Goal: Use online tool/utility: Utilize a website feature to perform a specific function

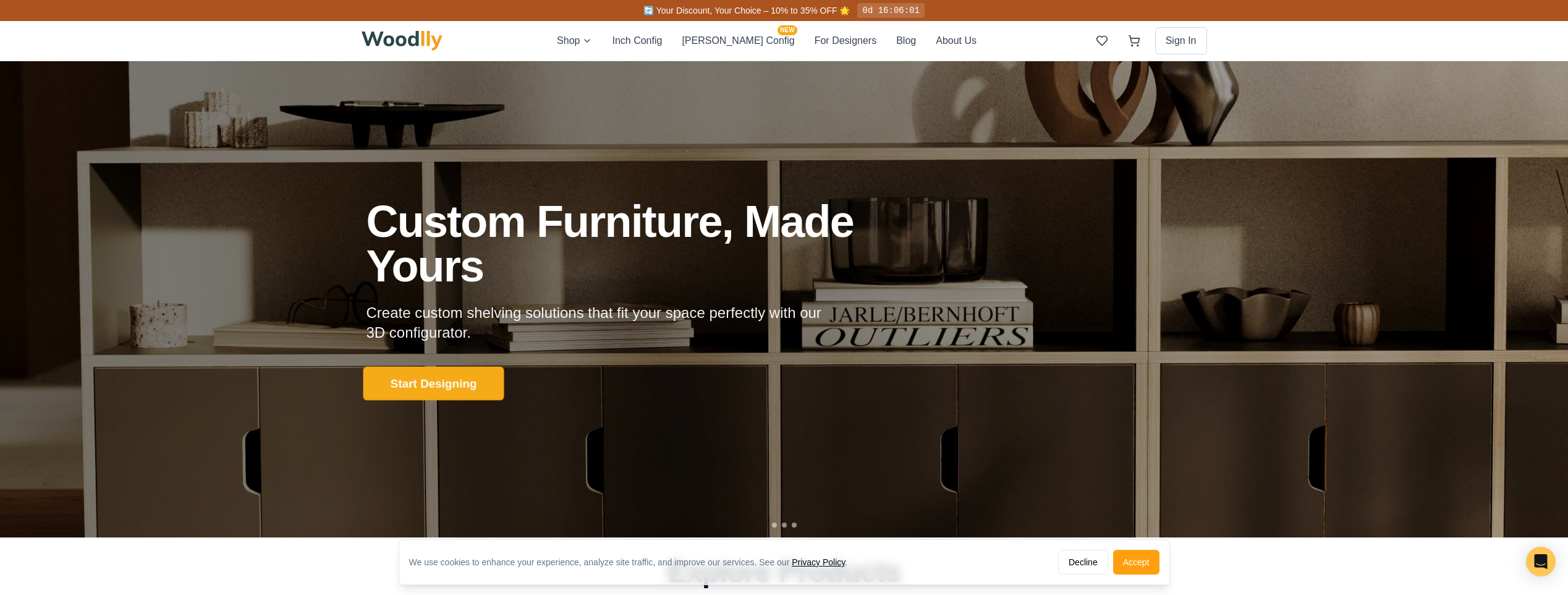
click at [413, 384] on button "Start Designing" at bounding box center [433, 383] width 141 height 34
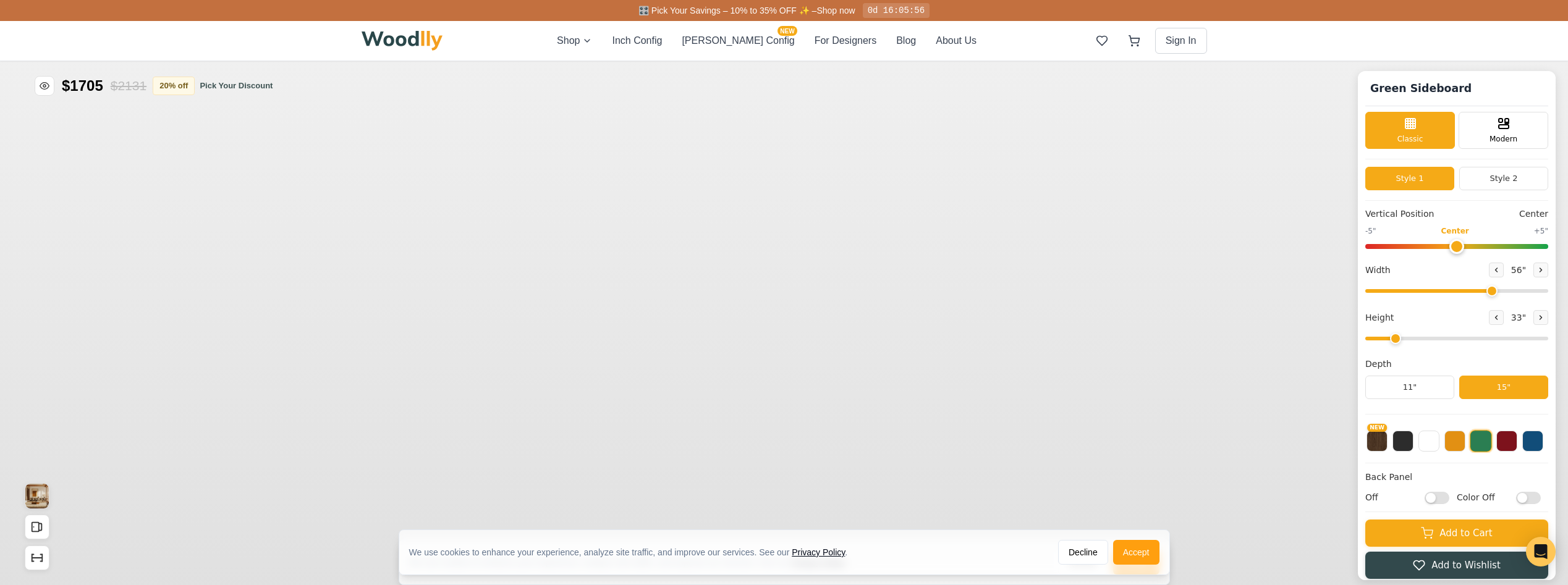
type input "56"
type input "2"
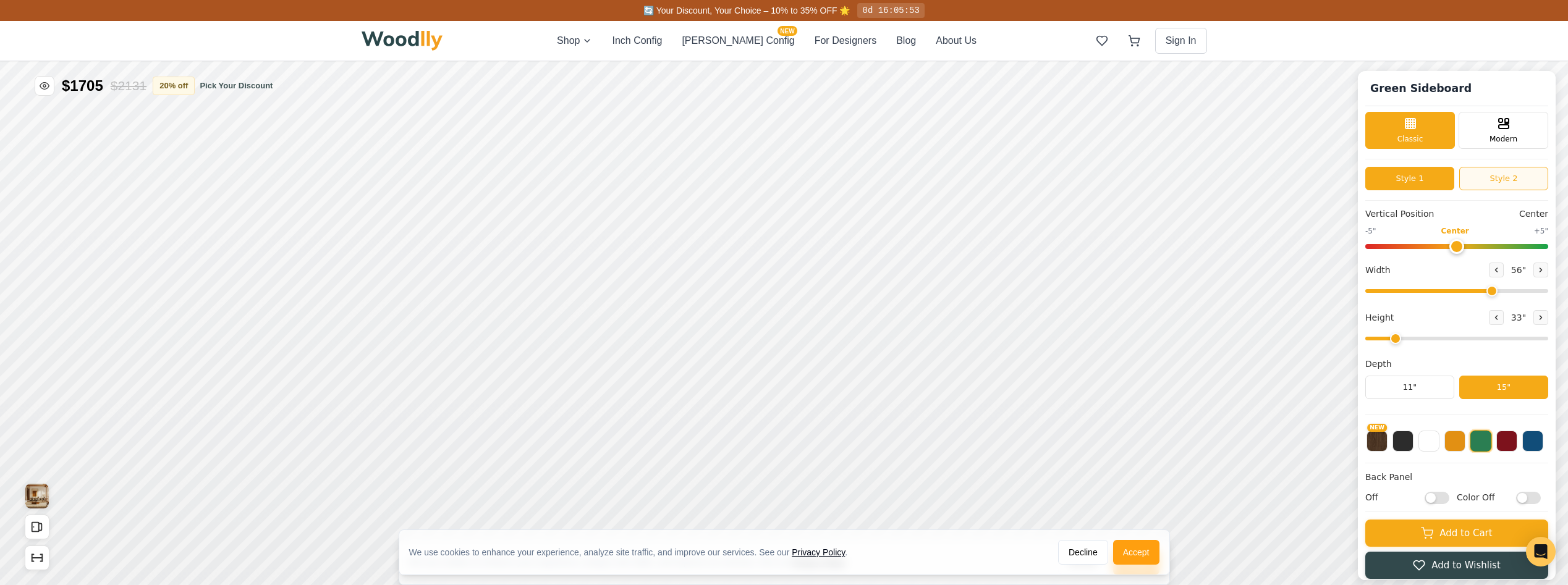
click at [1514, 177] on button "Style 2" at bounding box center [1503, 179] width 89 height 23
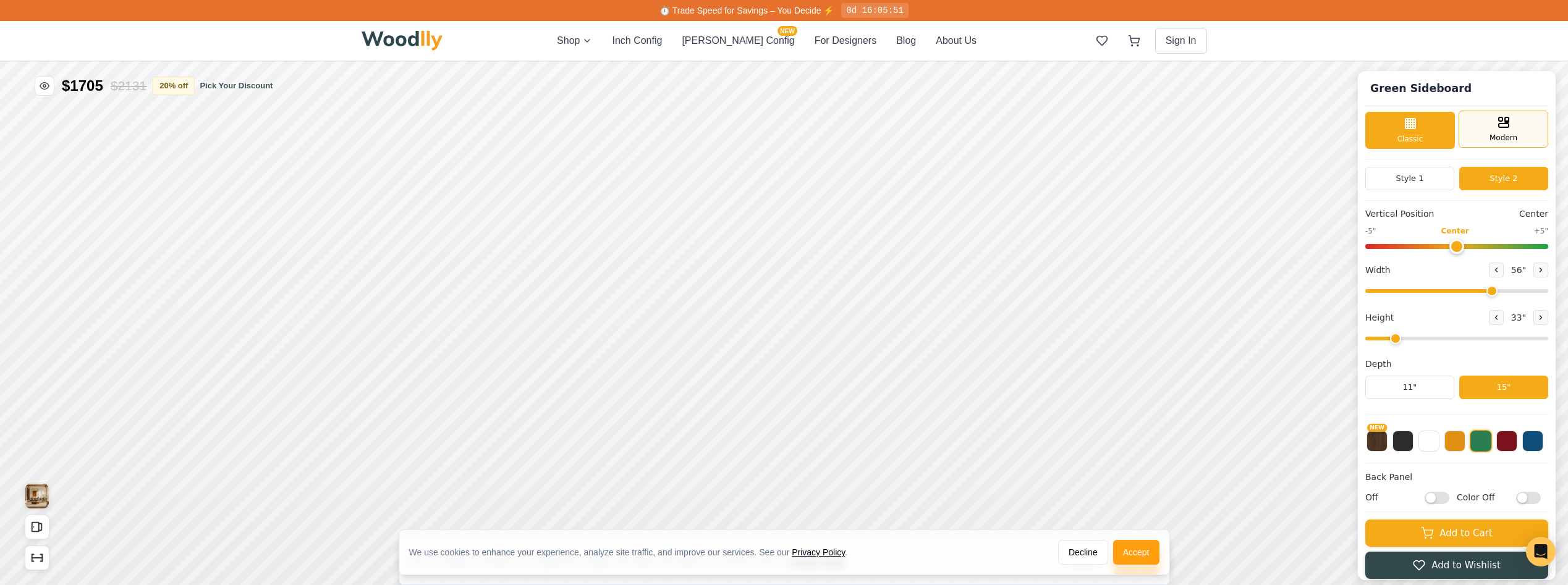
click at [1499, 132] on span "Modern" at bounding box center [1503, 137] width 28 height 11
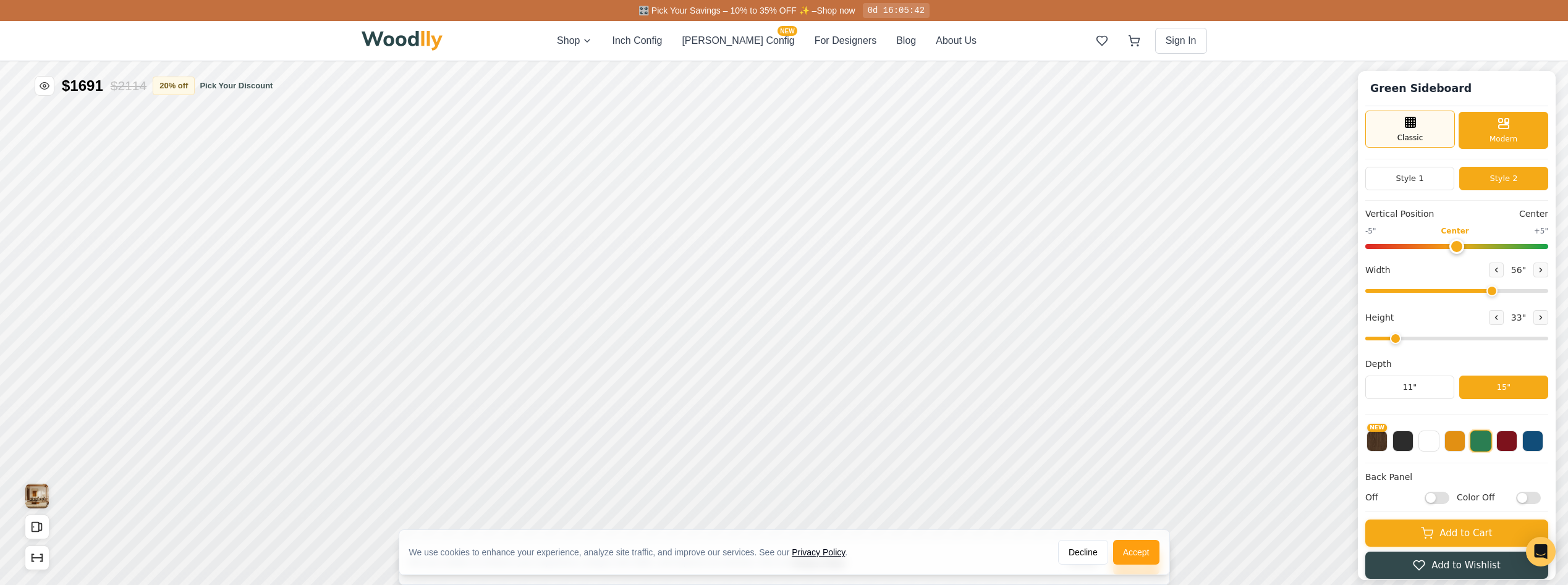
click at [1417, 141] on span "Classic" at bounding box center [1411, 137] width 26 height 11
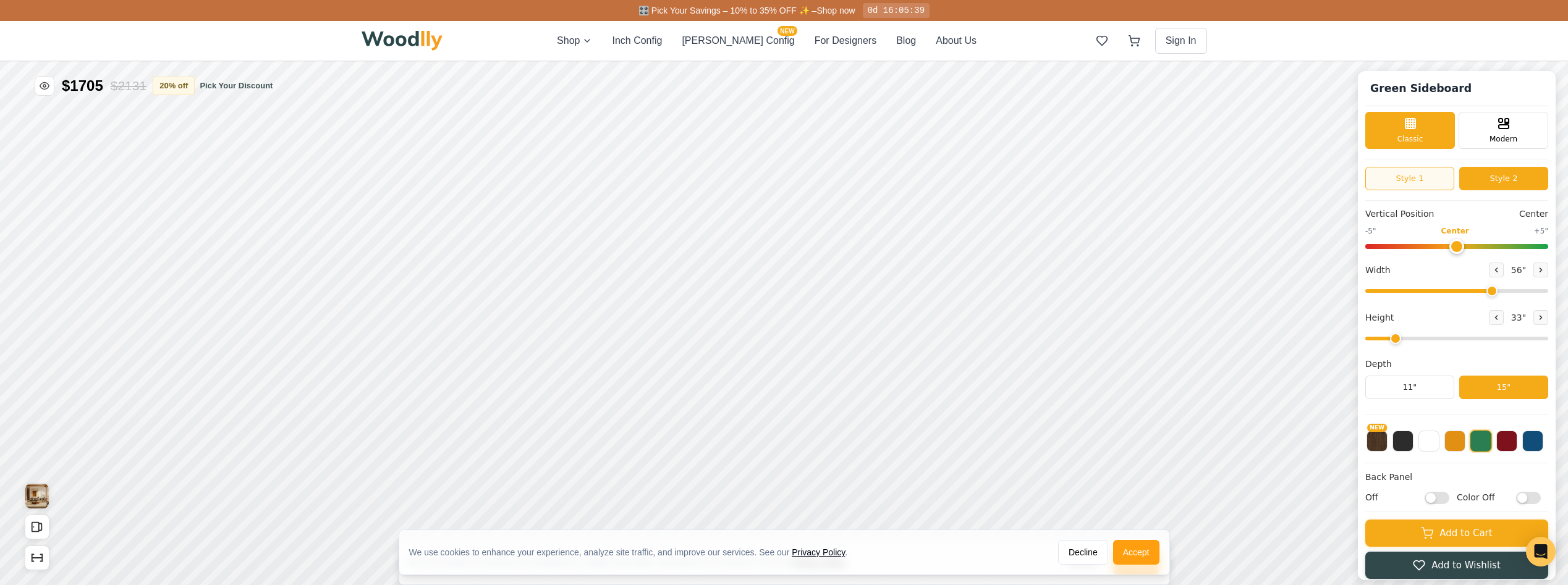
click at [1418, 182] on button "Style 1" at bounding box center [1409, 179] width 89 height 23
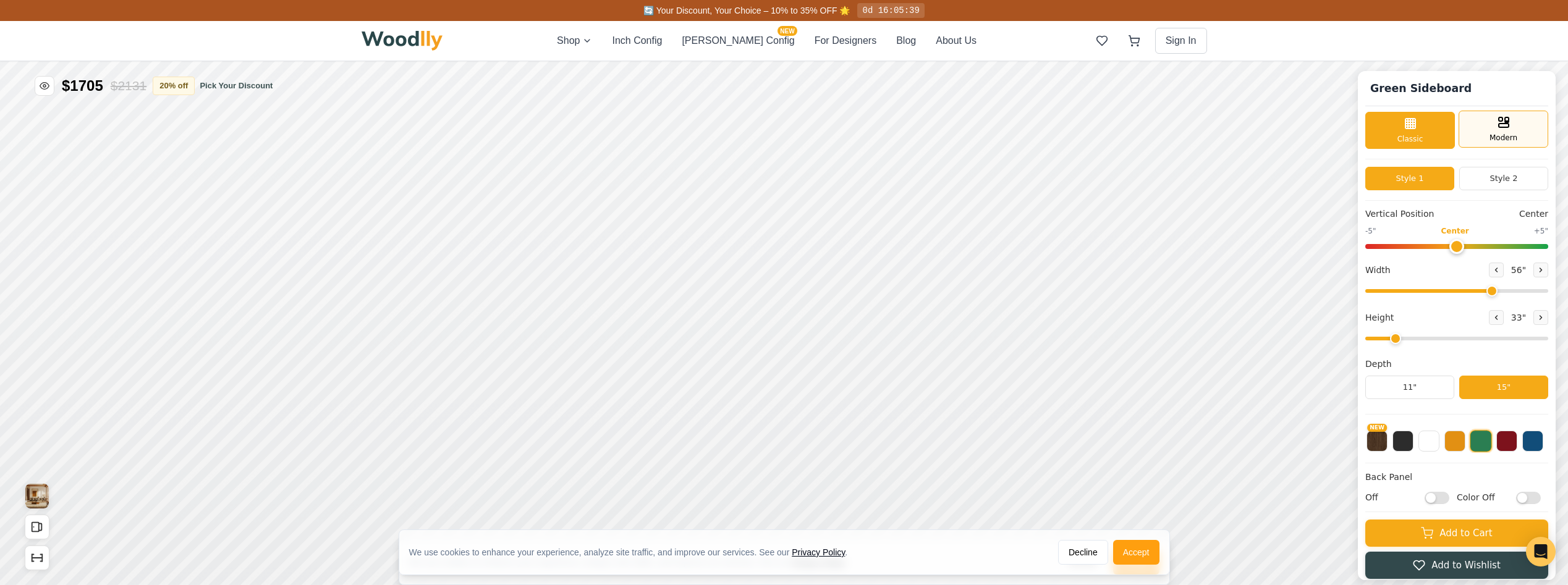
click at [1494, 131] on div "Modern" at bounding box center [1503, 129] width 89 height 37
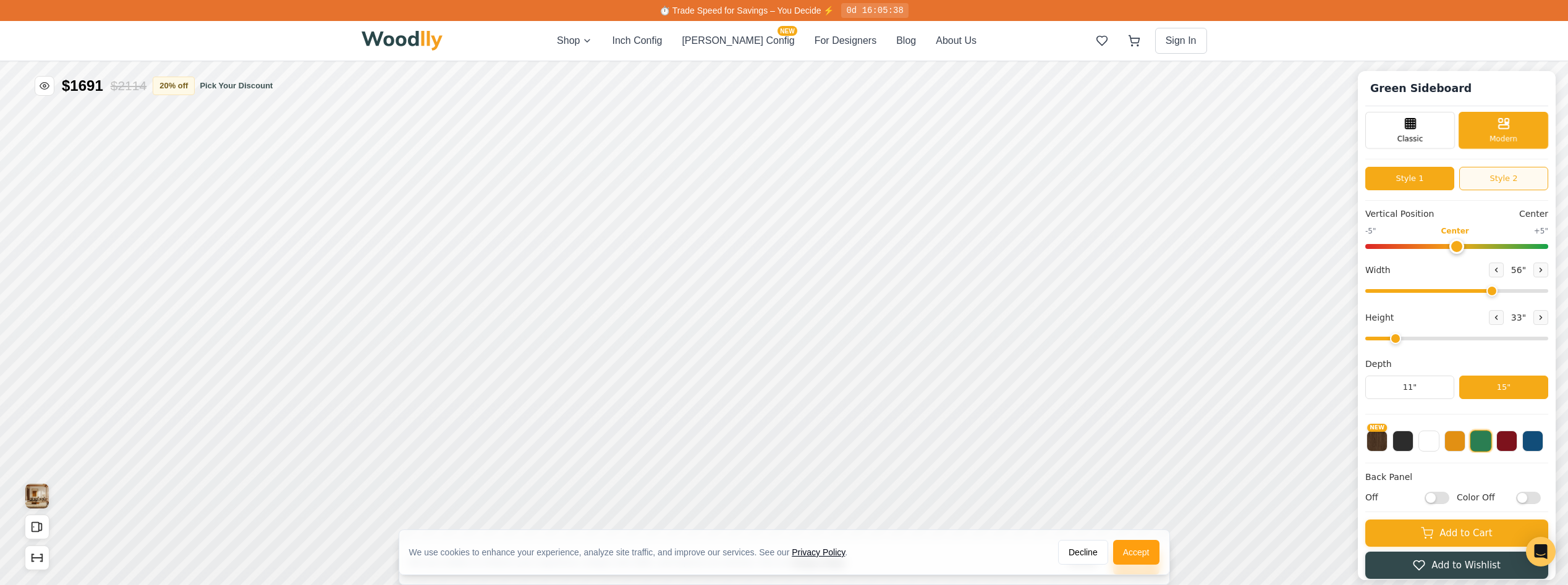
click at [1508, 168] on button "Style 2" at bounding box center [1503, 179] width 89 height 23
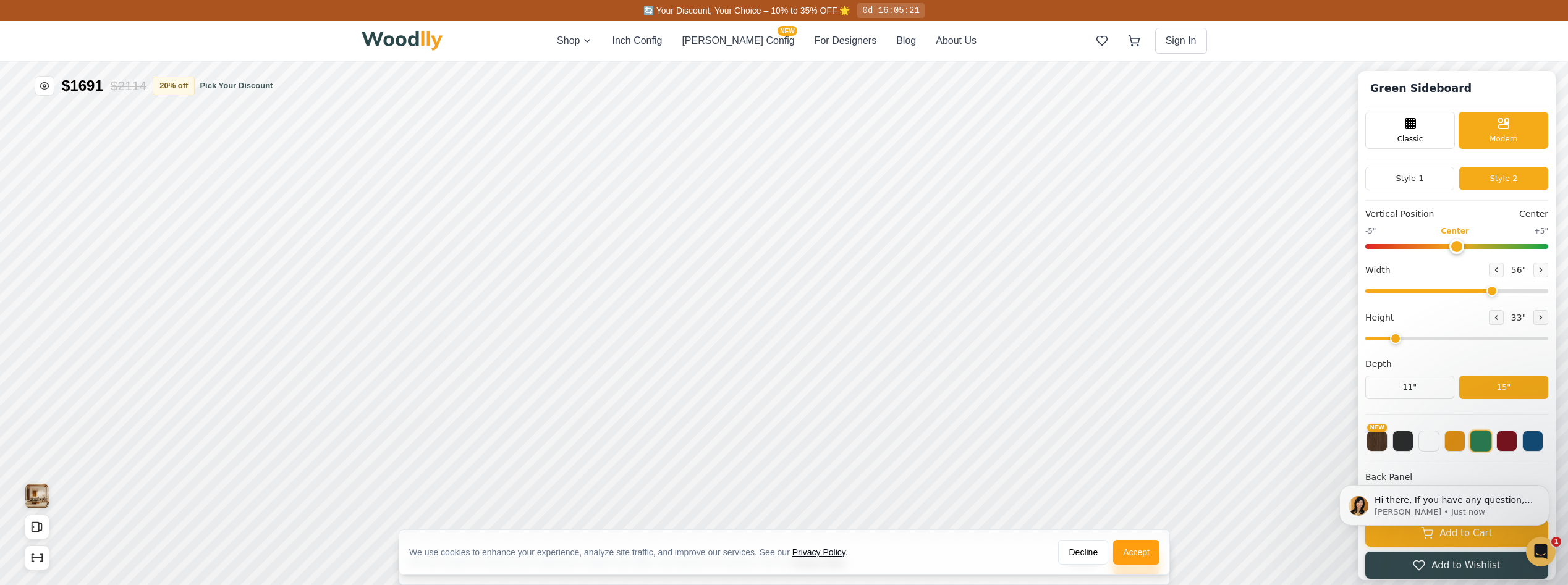
click at [727, 41] on button "[PERSON_NAME] Config NEW" at bounding box center [738, 41] width 113 height 15
